Goal: Task Accomplishment & Management: Manage account settings

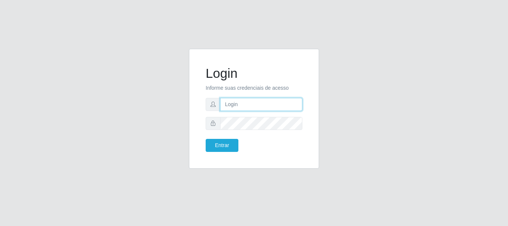
click at [233, 102] on input "text" at bounding box center [261, 104] width 82 height 13
type input "Ubiratan@confglacer"
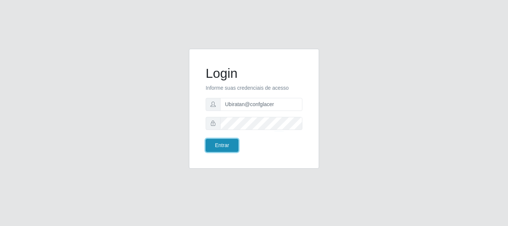
click at [215, 144] on button "Entrar" at bounding box center [222, 145] width 33 height 13
